Goal: Task Accomplishment & Management: Use online tool/utility

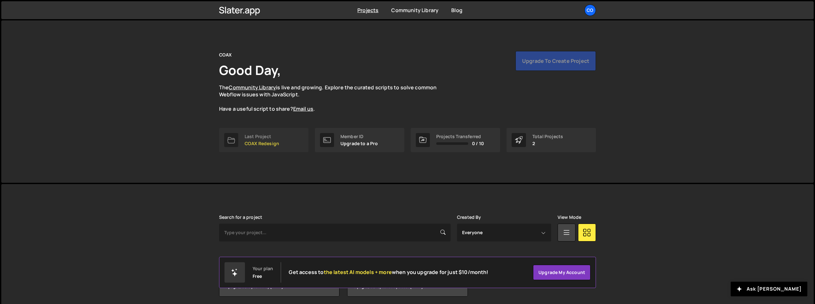
click at [267, 141] on p "COAX Redesign" at bounding box center [262, 143] width 34 height 5
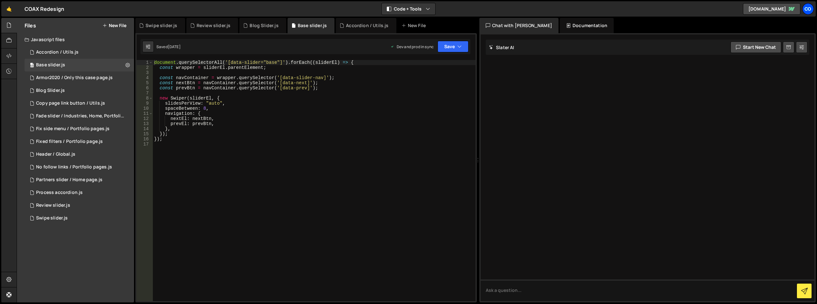
click at [807, 10] on div "CO" at bounding box center [808, 8] width 11 height 11
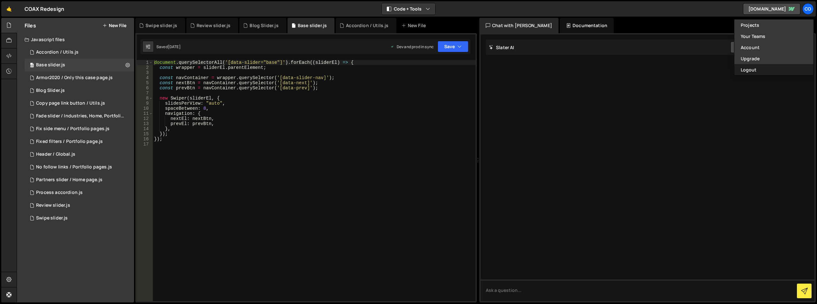
click at [748, 74] on button "Logout" at bounding box center [774, 69] width 79 height 11
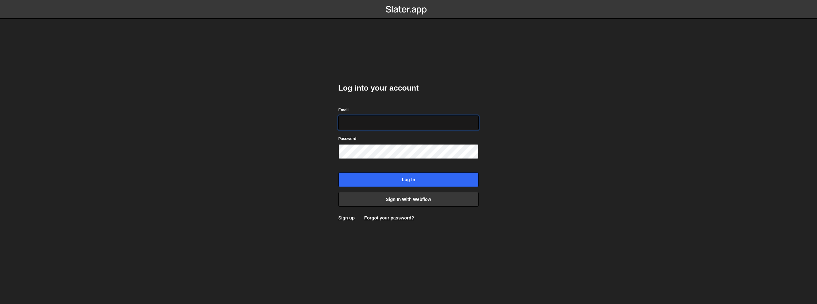
type input "team-creative@shijigroup.com"
click at [376, 124] on input "team-creative@shijigroup.com" at bounding box center [408, 123] width 141 height 15
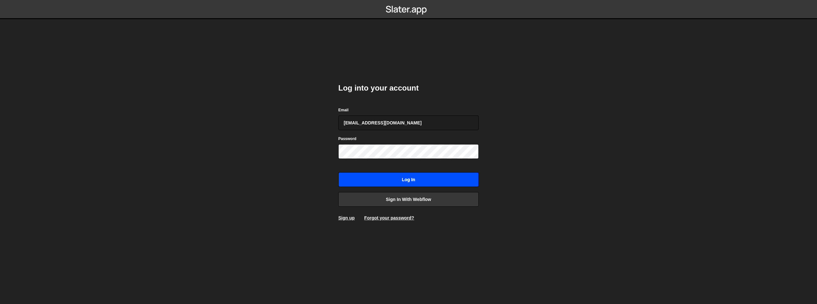
click at [381, 176] on input "Log in" at bounding box center [408, 179] width 141 height 15
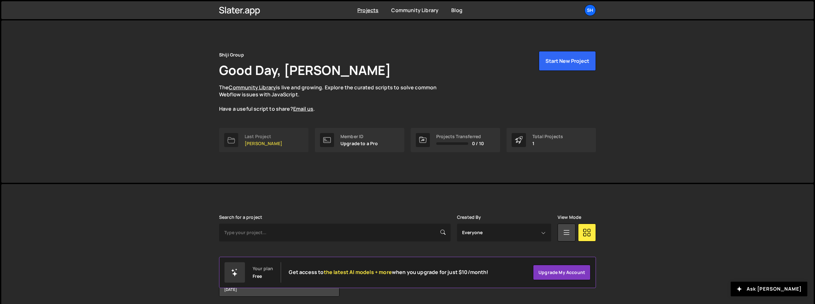
click at [260, 143] on p "[PERSON_NAME]" at bounding box center [264, 143] width 38 height 5
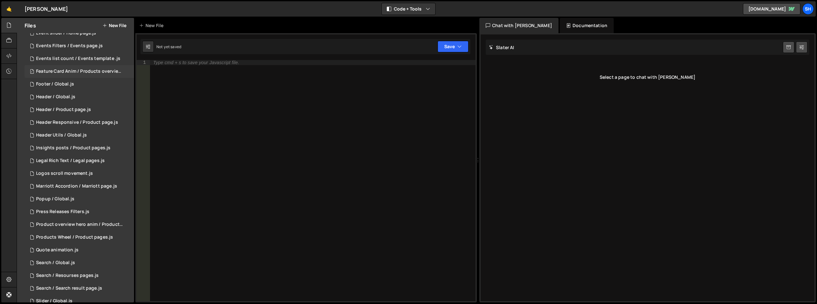
scroll to position [146, 0]
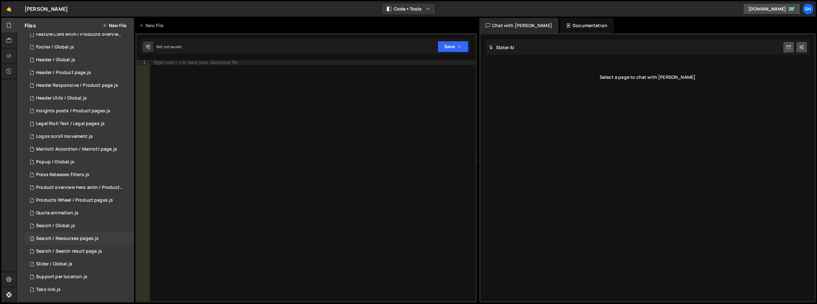
click at [72, 241] on div "Search / Resourses pages.js" at bounding box center [67, 239] width 63 height 6
